Goal: Information Seeking & Learning: Learn about a topic

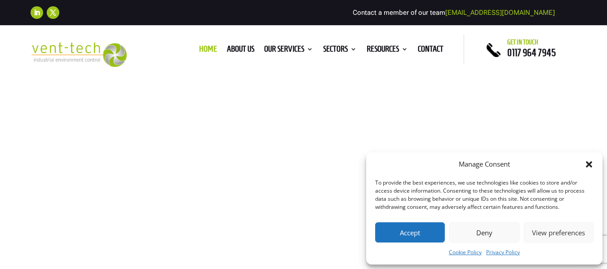
click at [396, 233] on button "Accept" at bounding box center [410, 232] width 70 height 20
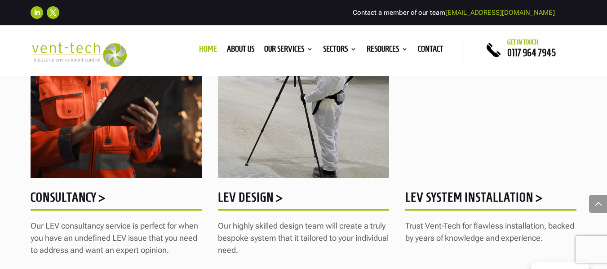
scroll to position [853, 0]
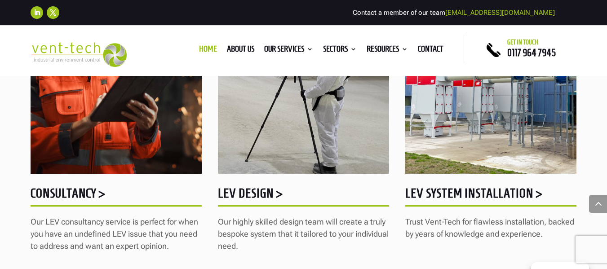
click at [260, 187] on h5 "LEV Design >" at bounding box center [303, 196] width 171 height 18
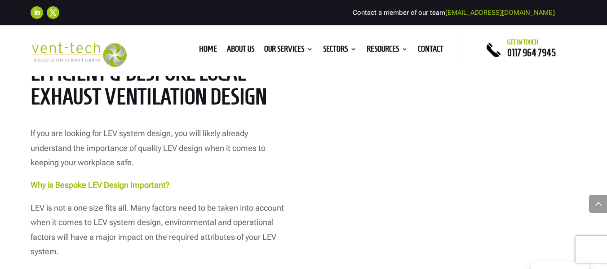
scroll to position [404, 0]
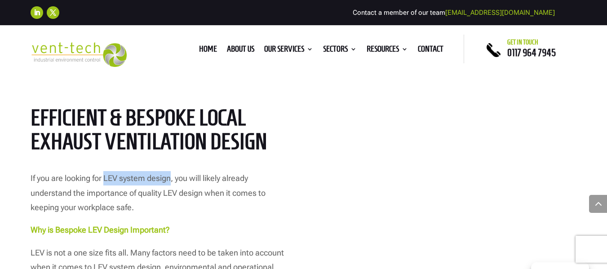
drag, startPoint x: 105, startPoint y: 178, endPoint x: 172, endPoint y: 181, distance: 67.4
click at [172, 181] on span "If you are looking for LEV system design, you will likely already understand th…" at bounding box center [148, 192] width 235 height 39
drag, startPoint x: 136, startPoint y: 179, endPoint x: 143, endPoint y: 181, distance: 8.0
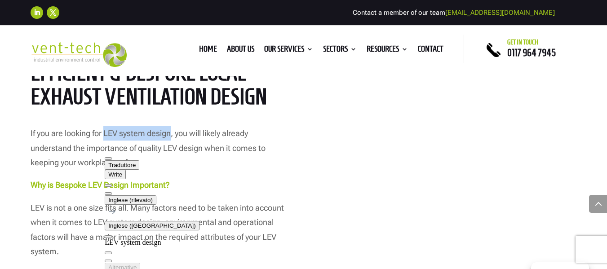
click at [199, 221] on button "Inglese (GB)" at bounding box center [152, 225] width 94 height 9
click at [220, 254] on li "Italiano" at bounding box center [208, 258] width 170 height 8
click at [112, 192] on button at bounding box center [108, 193] width 7 height 3
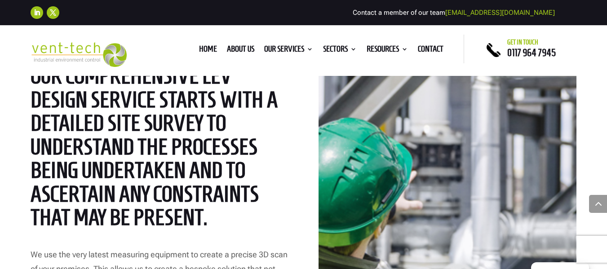
scroll to position [1212, 0]
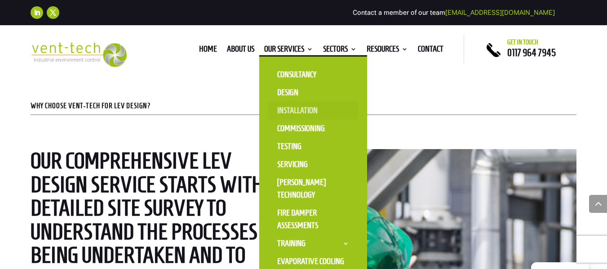
click at [307, 109] on link "Installation" at bounding box center [313, 110] width 90 height 18
